Goal: Find specific page/section: Find specific page/section

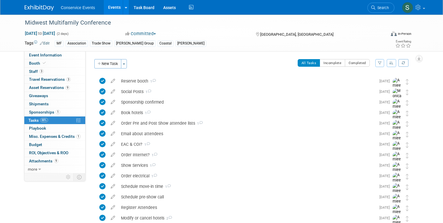
click at [78, 9] on span "Conservice Events" at bounding box center [78, 7] width 34 height 5
click at [116, 6] on link "Events" at bounding box center [114, 7] width 21 height 15
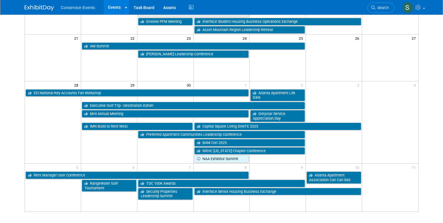
scroll to position [199, 0]
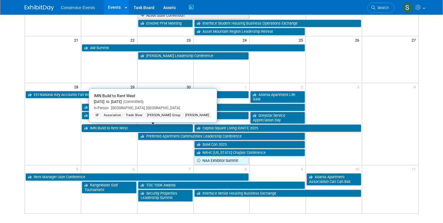
click at [107, 130] on link "IMN Build to Rent West" at bounding box center [137, 128] width 111 height 8
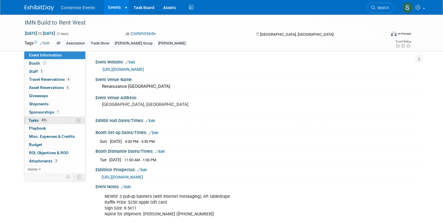
click at [35, 121] on span "Tasks 43%" at bounding box center [38, 120] width 20 height 5
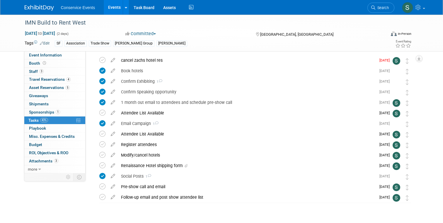
scroll to position [19, 0]
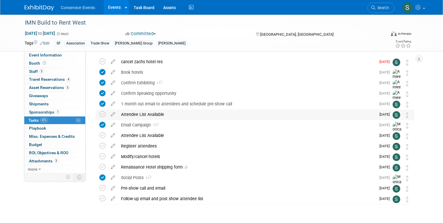
click at [151, 114] on div "Attendee List Available" at bounding box center [247, 115] width 258 height 10
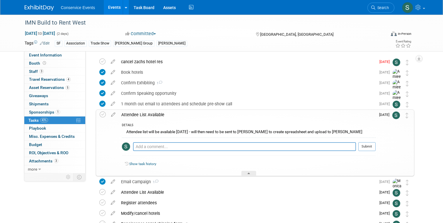
click at [151, 114] on div "Attendee List Available" at bounding box center [246, 115] width 257 height 10
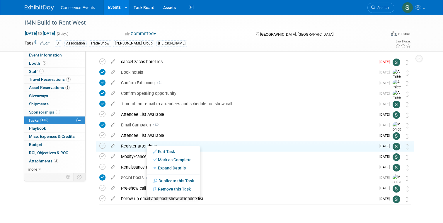
click at [139, 145] on div "Register attendees" at bounding box center [247, 146] width 258 height 10
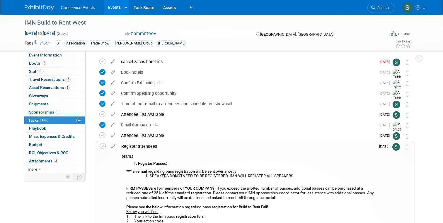
click at [137, 145] on div "Register attendees" at bounding box center [246, 146] width 257 height 10
